Goal: Transaction & Acquisition: Obtain resource

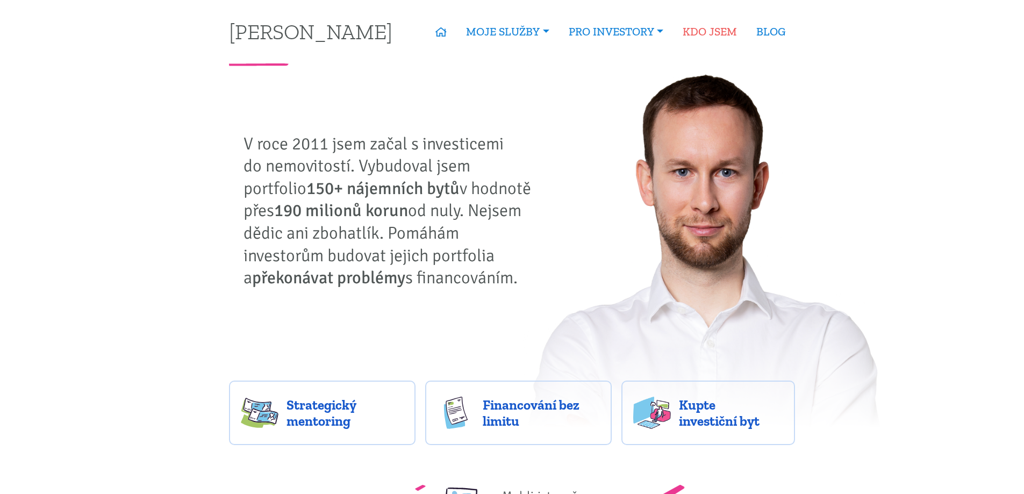
click at [697, 30] on link "KDO JSEM" at bounding box center [710, 31] width 74 height 25
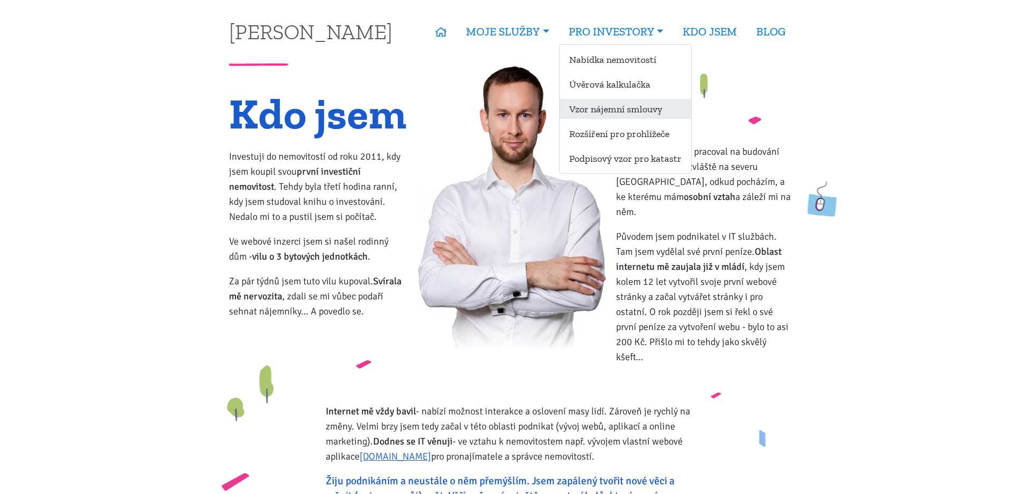
click at [597, 109] on link "Vzor nájemní smlouvy" at bounding box center [626, 109] width 132 height 20
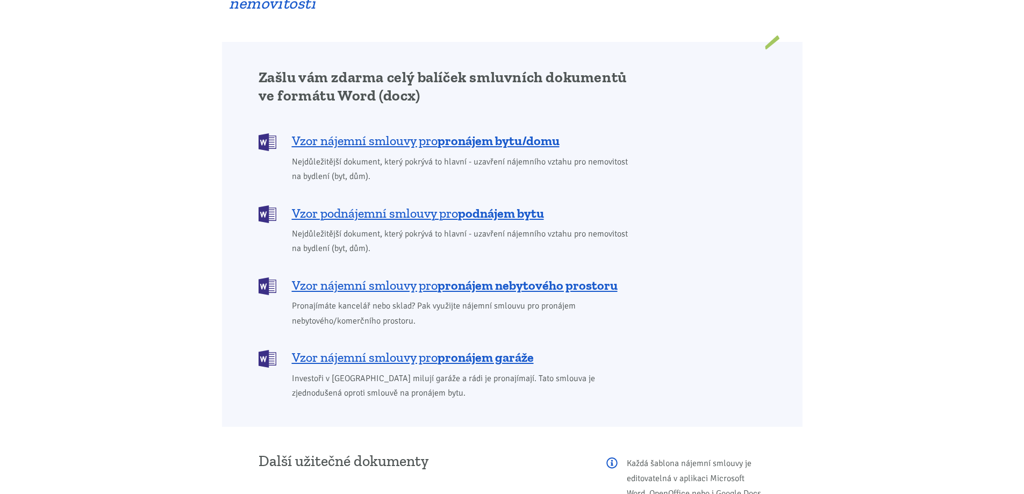
scroll to position [806, 0]
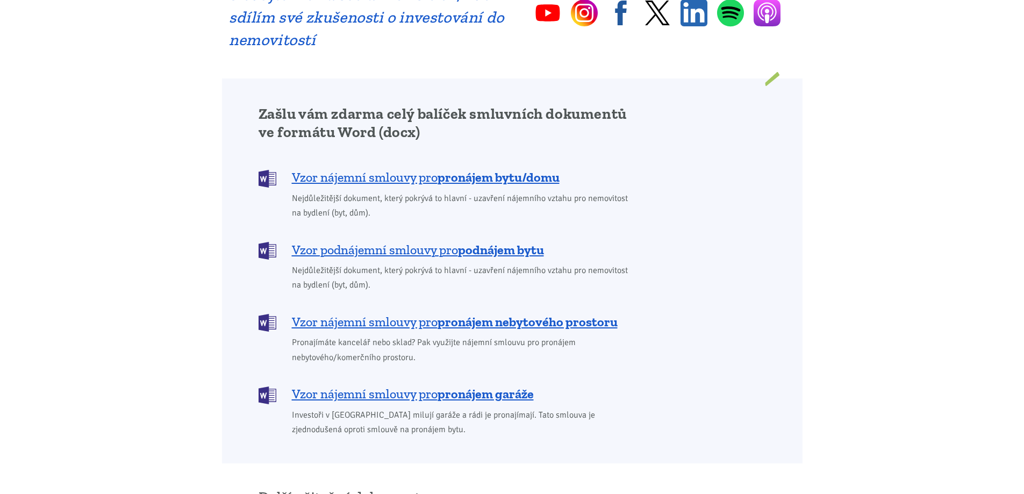
click at [444, 173] on p "Vzor nájemní smlouvy pro pronájem bytu/domu Nejdůležitější dokument, který pokr…" at bounding box center [447, 195] width 377 height 52
click at [449, 169] on b "pronájem bytu/domu" at bounding box center [499, 177] width 122 height 16
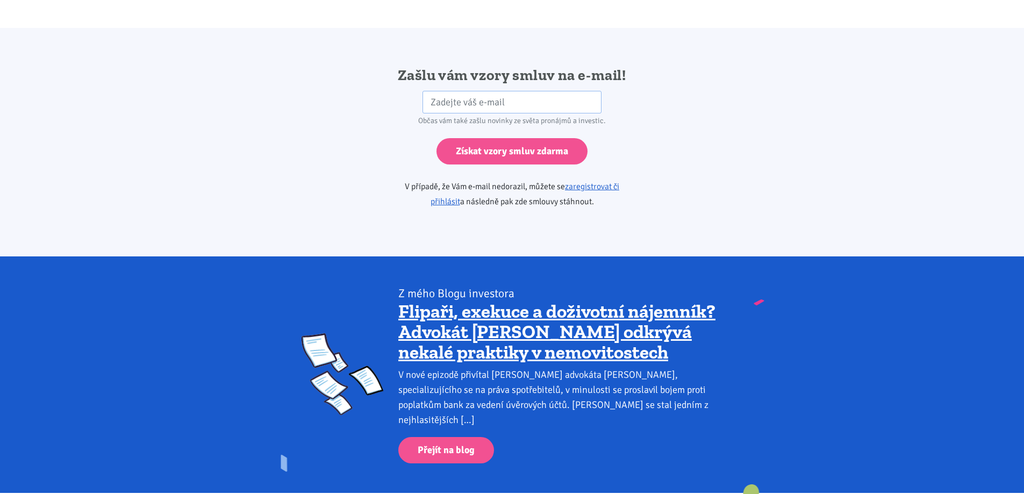
scroll to position [1795, 0]
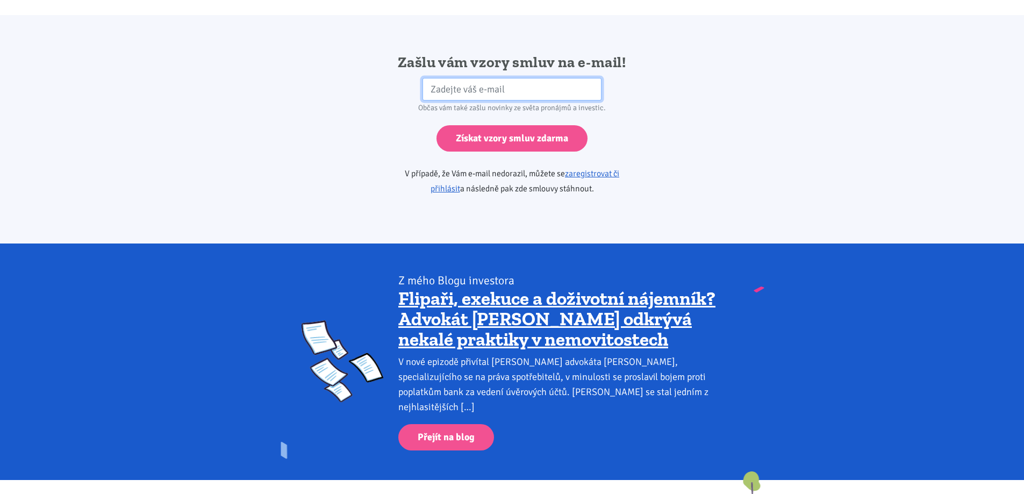
click at [573, 80] on input "email" at bounding box center [511, 89] width 179 height 23
type input "[PERSON_NAME][EMAIL_ADDRESS][DOMAIN_NAME]"
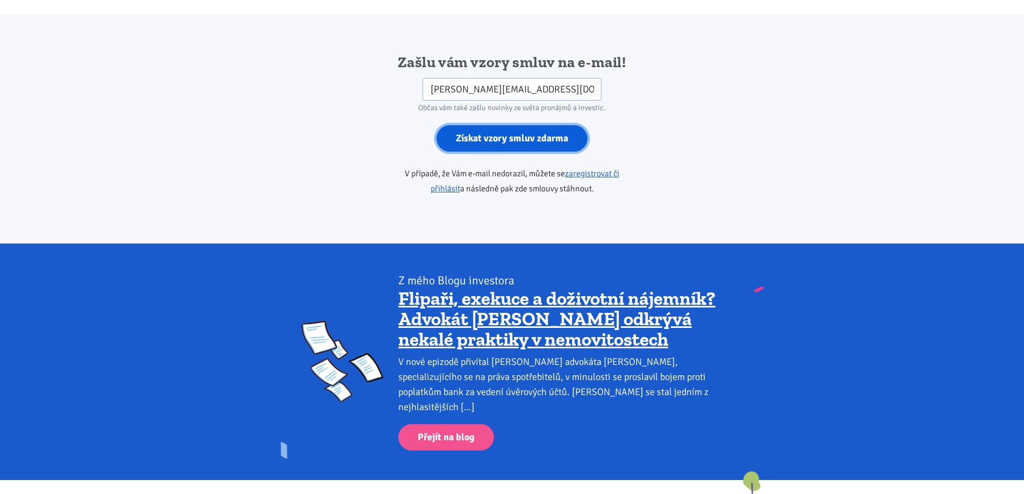
click at [542, 125] on input "Získat vzory smluv zdarma" at bounding box center [511, 138] width 151 height 26
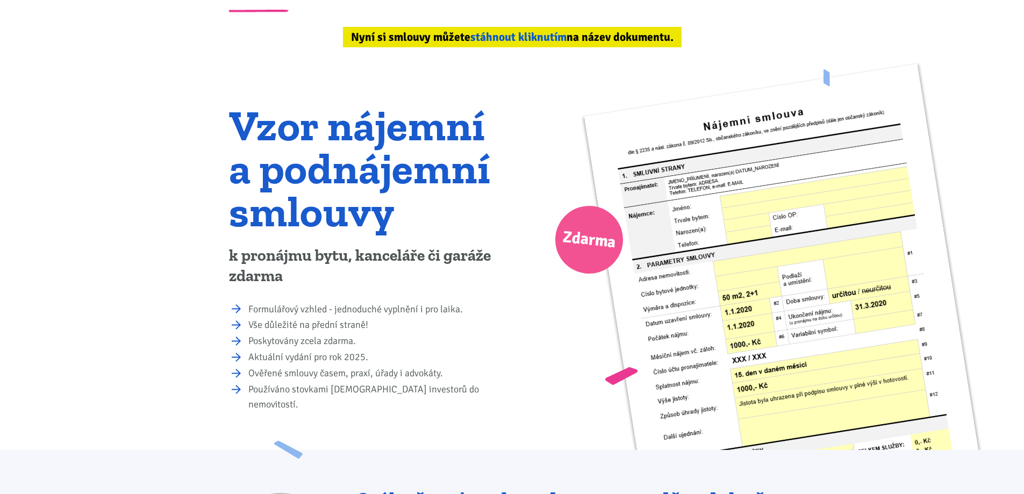
click at [522, 36] on link "stáhnout kliknutím" at bounding box center [518, 37] width 96 height 14
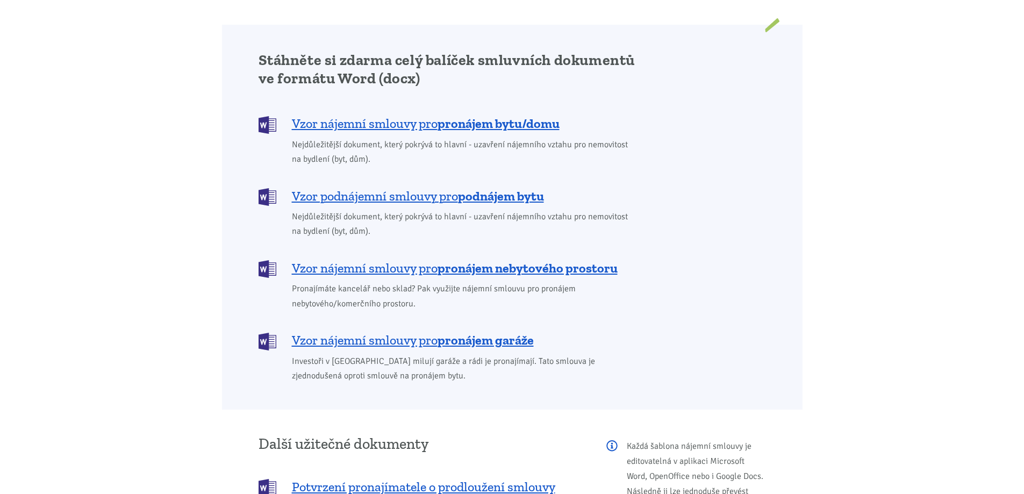
scroll to position [905, 0]
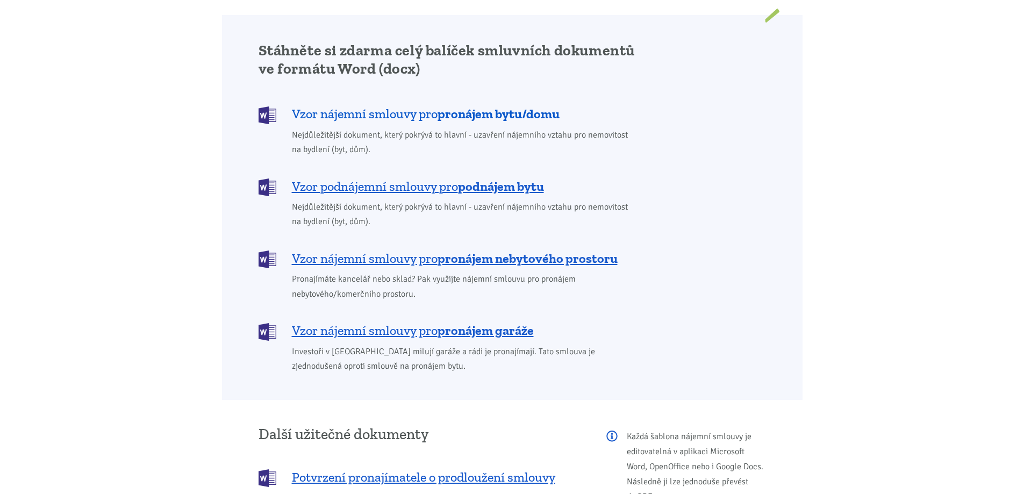
click at [472, 106] on b "pronájem bytu/domu" at bounding box center [499, 114] width 122 height 16
